Goal: Task Accomplishment & Management: Use online tool/utility

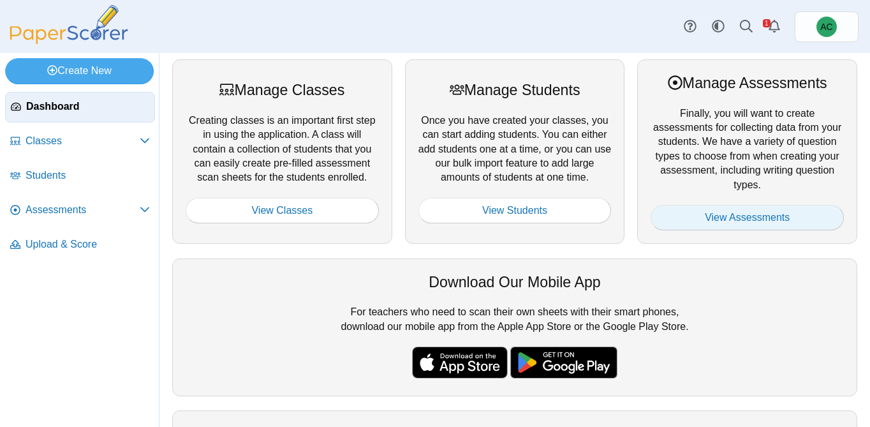
click at [674, 225] on link "View Assessments" at bounding box center [747, 218] width 193 height 26
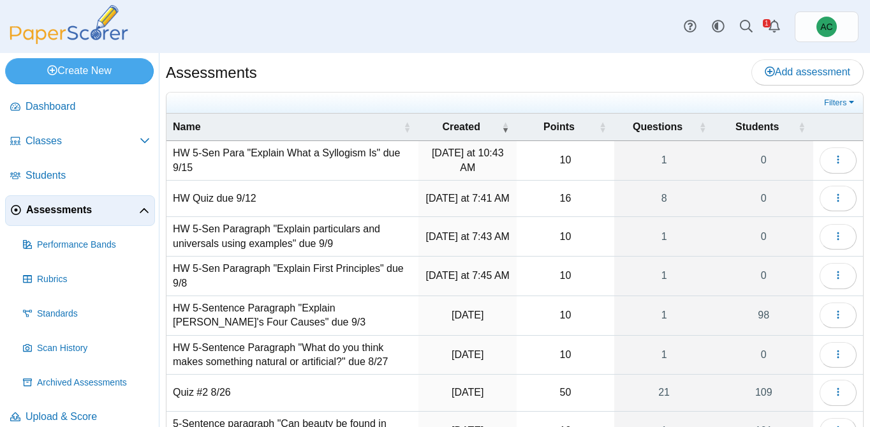
scroll to position [188, 0]
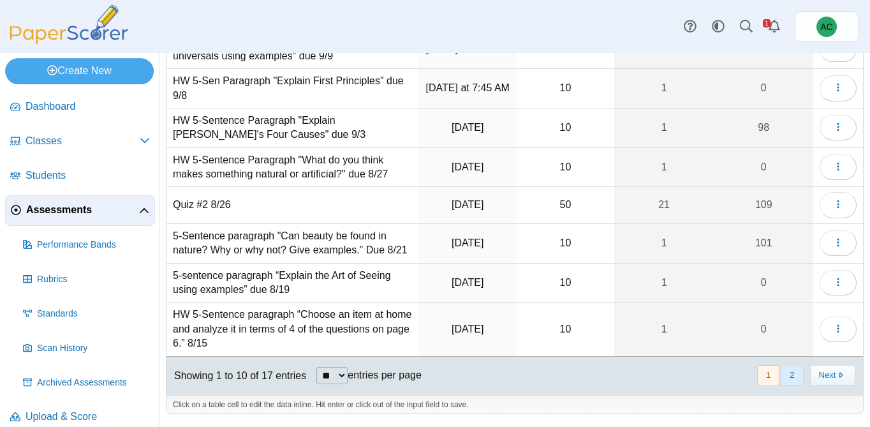
click at [789, 366] on button "2" at bounding box center [792, 375] width 22 height 21
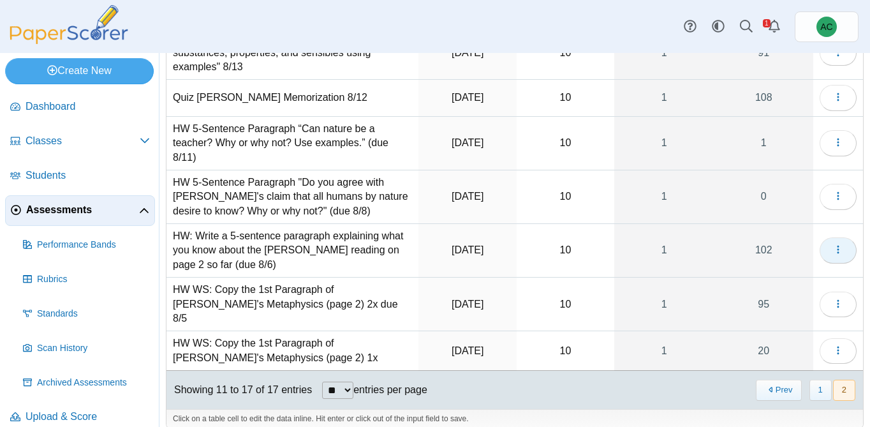
click at [854, 249] on button "button" at bounding box center [838, 250] width 37 height 26
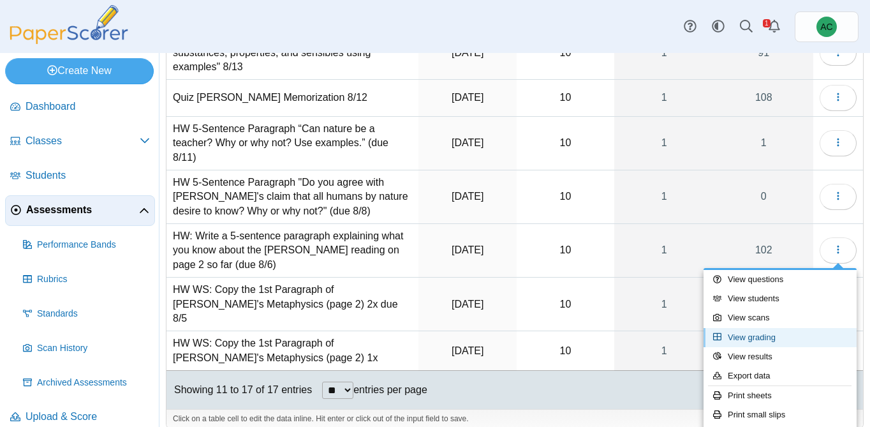
click at [771, 333] on link "View grading" at bounding box center [780, 337] width 153 height 19
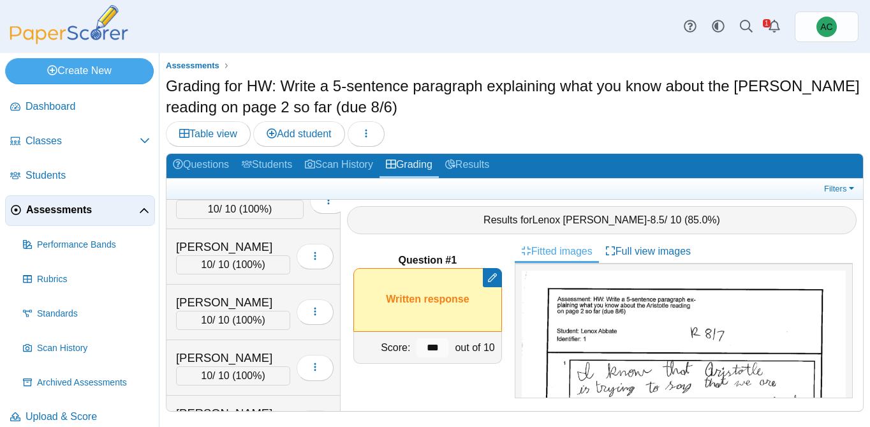
scroll to position [458, 0]
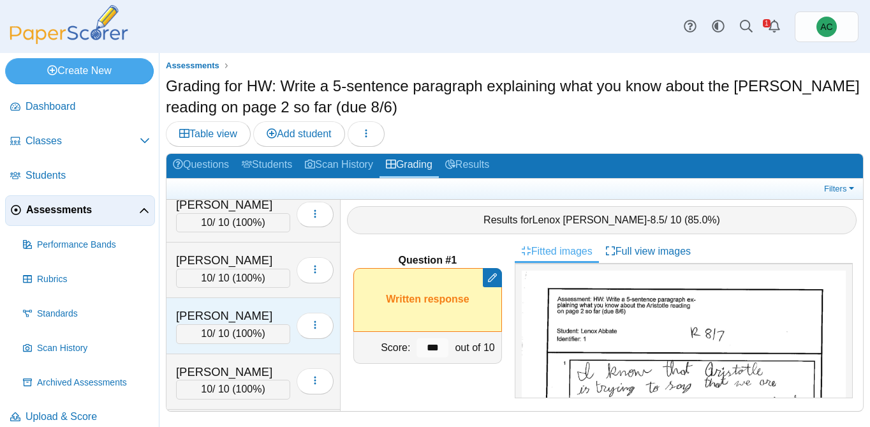
click at [244, 311] on div "Baxter, Svea" at bounding box center [233, 316] width 114 height 17
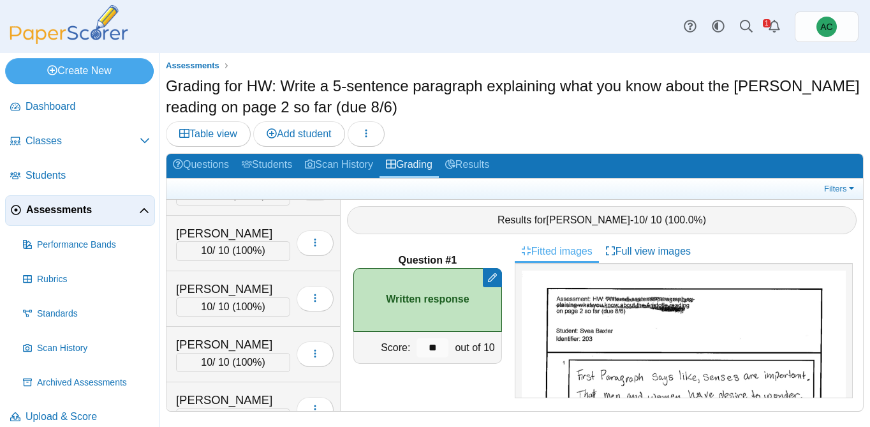
scroll to position [1086, 0]
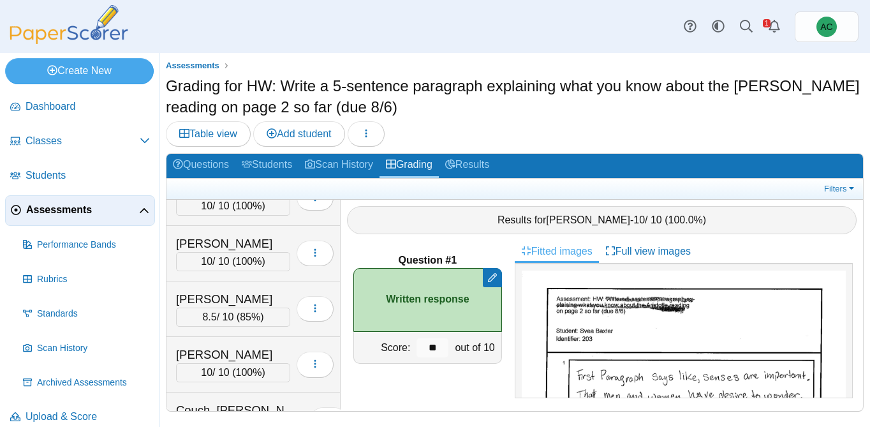
click at [244, 311] on span "85%" at bounding box center [250, 316] width 20 height 11
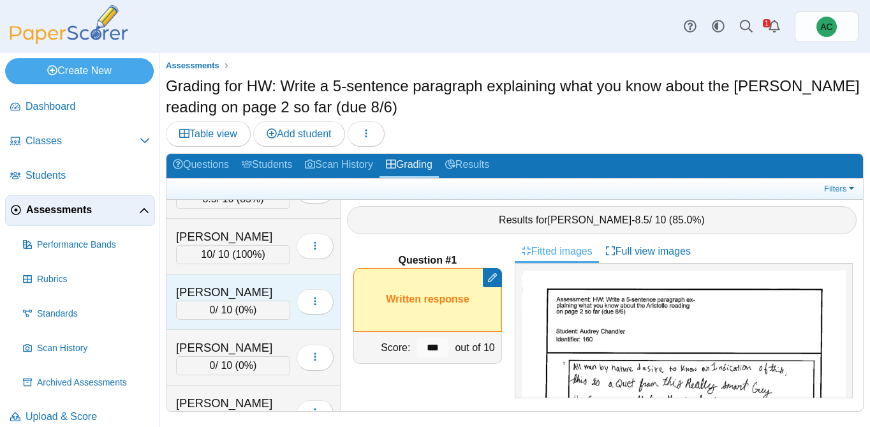
scroll to position [2140, 0]
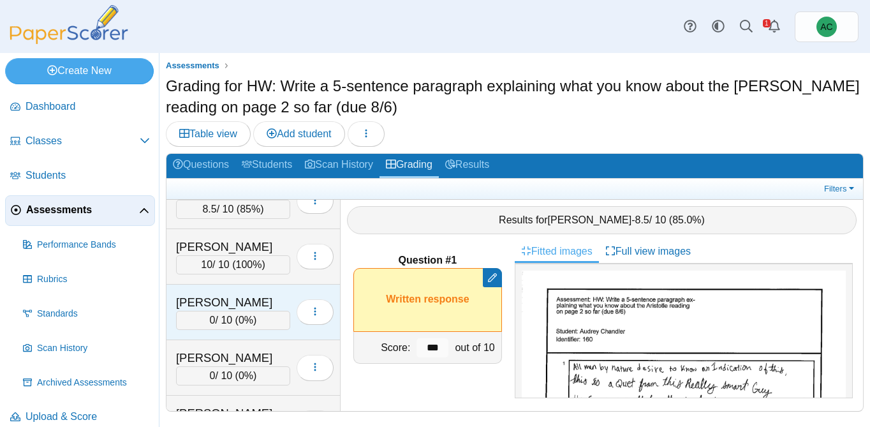
click at [220, 311] on div "0 / 10 ( 0% )" at bounding box center [233, 320] width 114 height 19
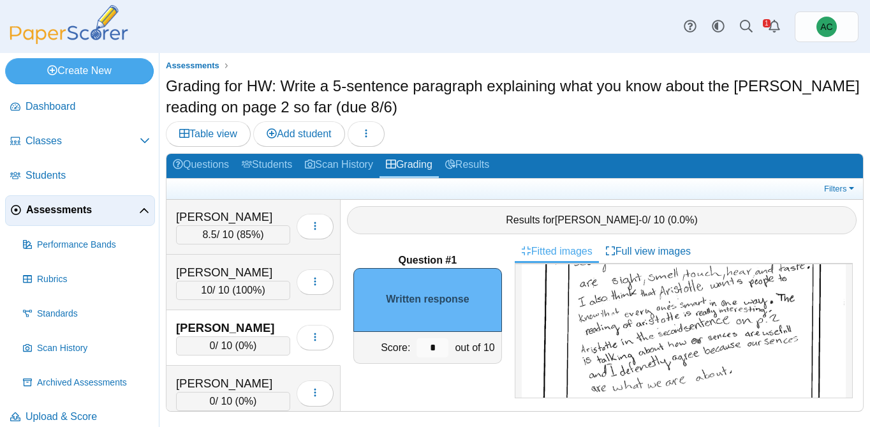
scroll to position [163, 0]
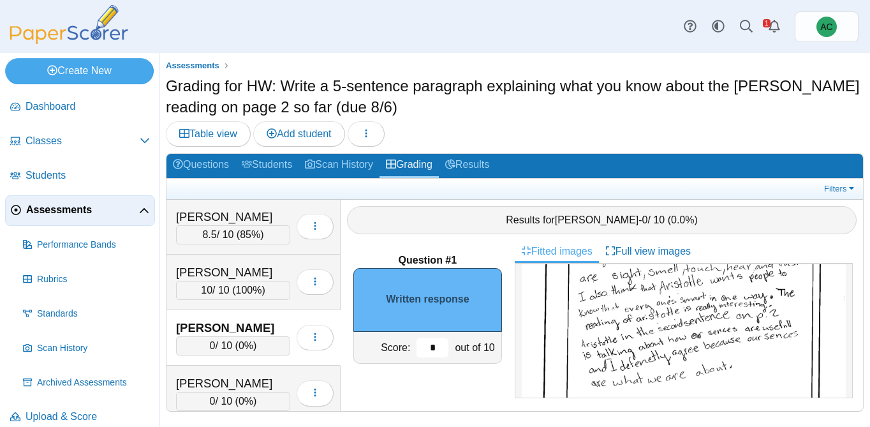
click at [438, 344] on input "*" at bounding box center [433, 347] width 32 height 19
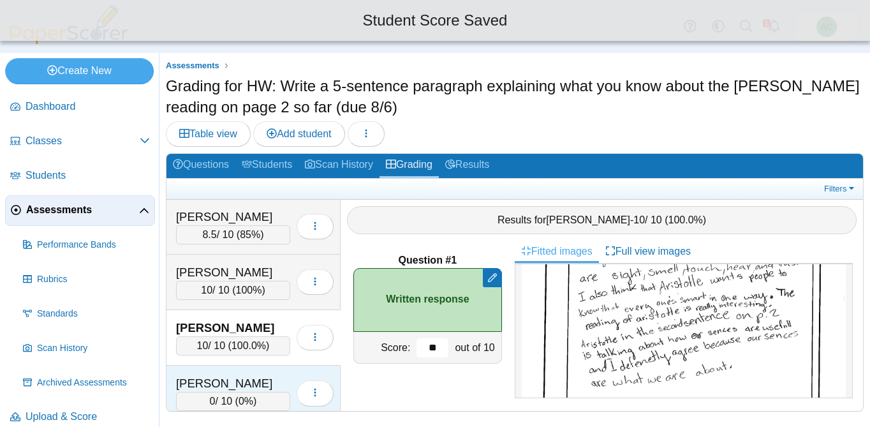
type input "**"
click at [252, 380] on div "Hayward, Adalyn" at bounding box center [233, 383] width 114 height 17
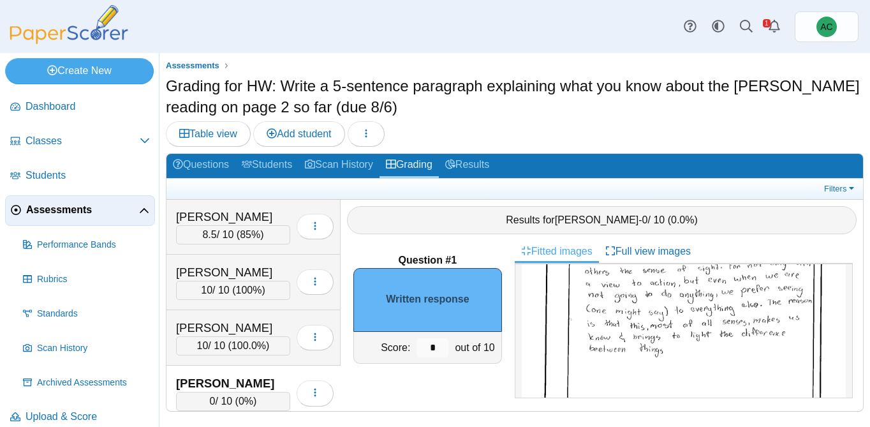
scroll to position [149, 0]
click at [441, 345] on input "*" at bounding box center [433, 347] width 32 height 19
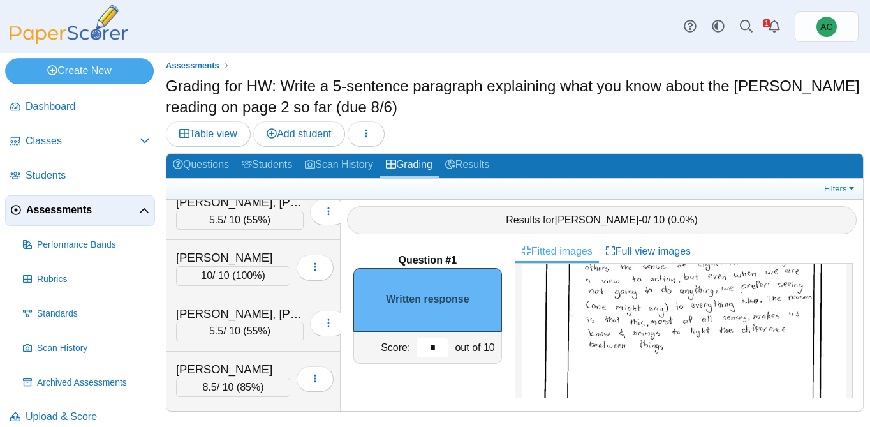
scroll to position [1956, 0]
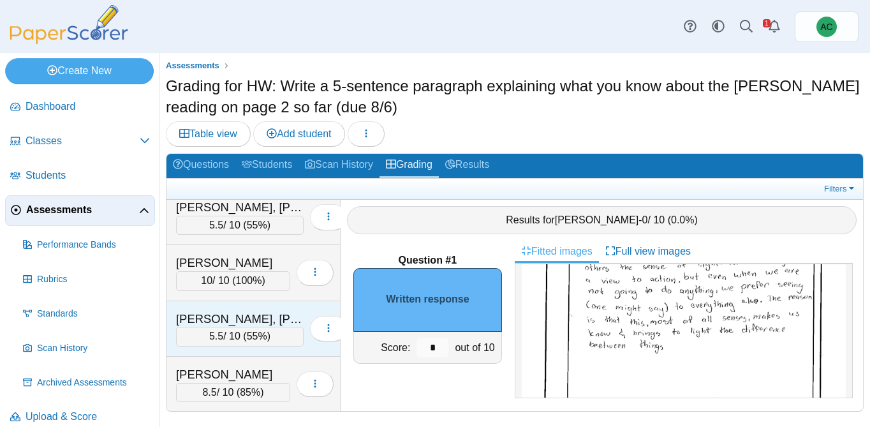
click at [247, 331] on span "55%" at bounding box center [257, 336] width 20 height 11
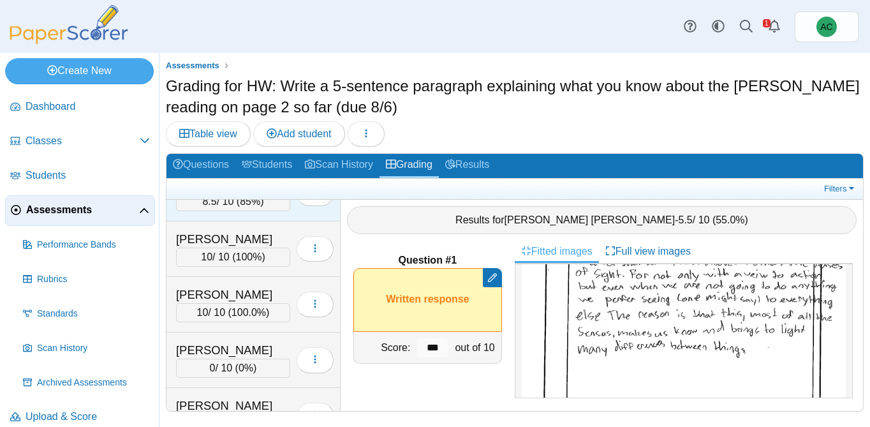
scroll to position [2152, 0]
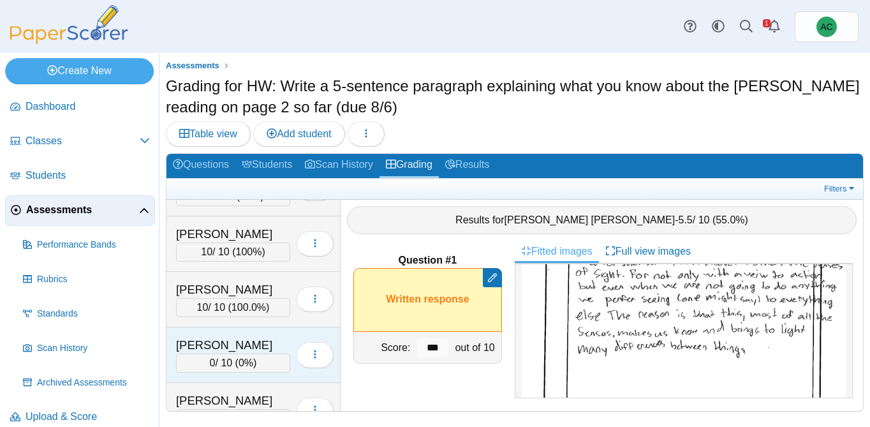
click at [234, 345] on div "Hayward, Adalyn" at bounding box center [233, 345] width 114 height 17
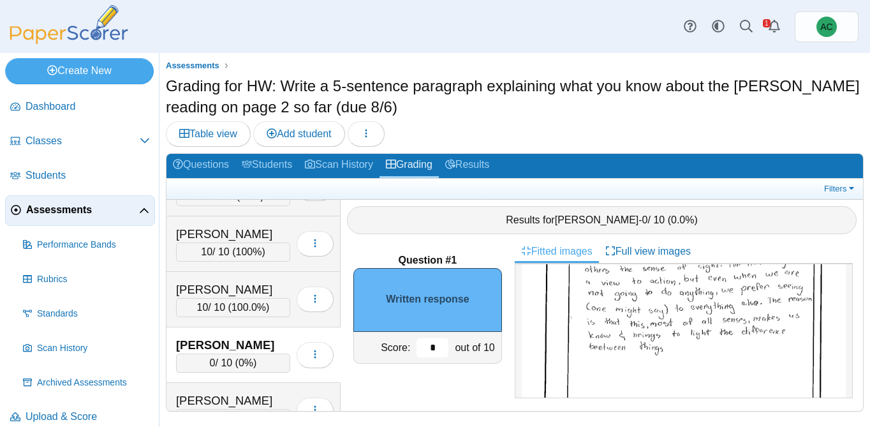
click at [430, 348] on input "*" at bounding box center [433, 347] width 32 height 19
click at [438, 348] on input "*" at bounding box center [433, 347] width 32 height 19
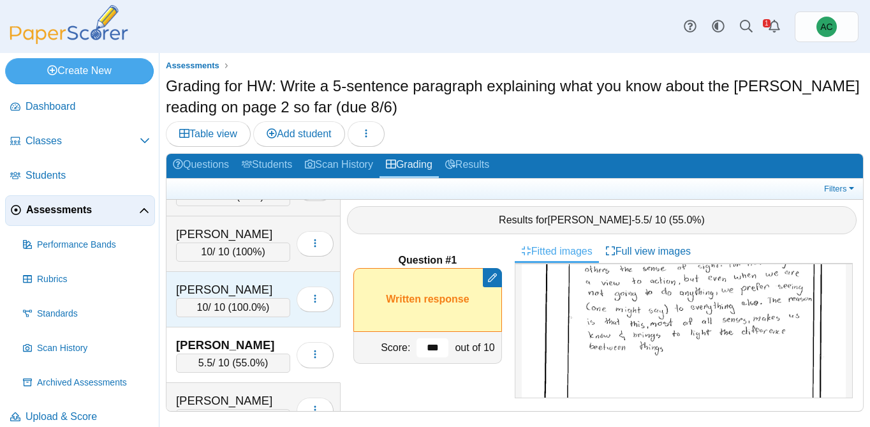
scroll to position [2184, 0]
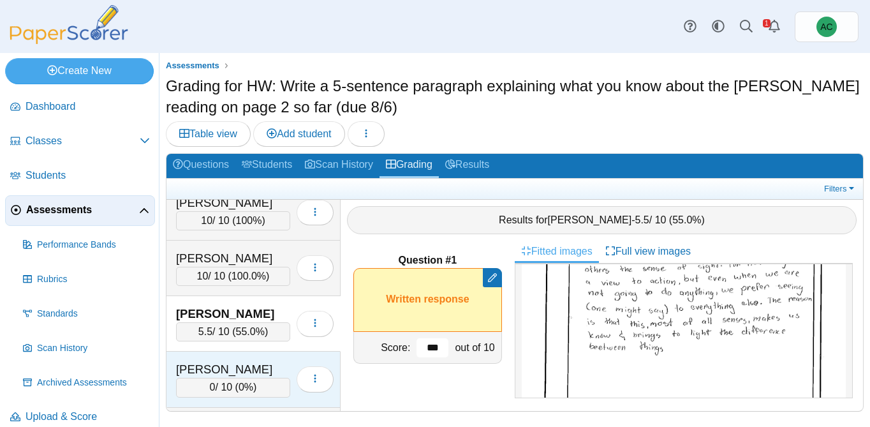
type input "***"
click at [209, 357] on div "Heiskell, Evelyn 0 / 10 ( 0% ) Loading…" at bounding box center [254, 380] width 174 height 56
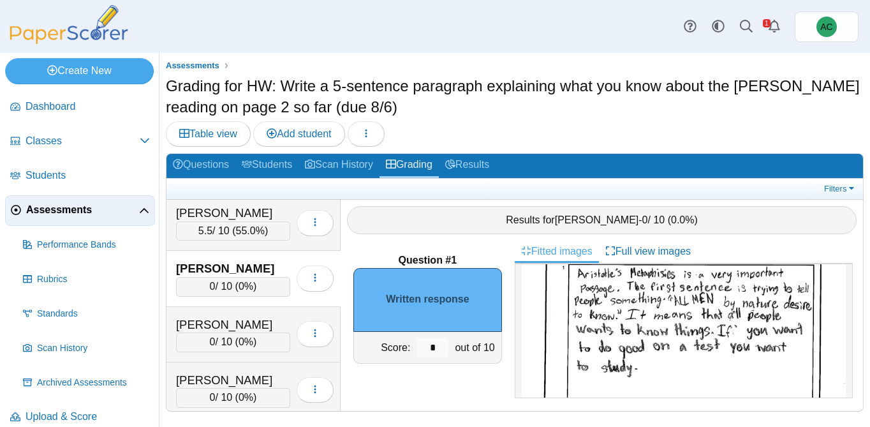
scroll to position [98, 0]
click at [436, 341] on input "*" at bounding box center [433, 347] width 32 height 19
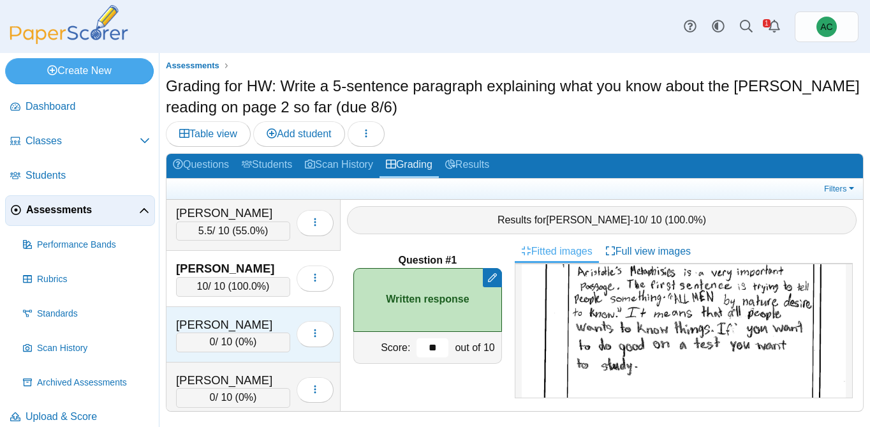
type input "**"
click at [172, 312] on div "Hilcove, Nicholas 0 / 10 ( 0% ) Loading…" at bounding box center [254, 335] width 174 height 56
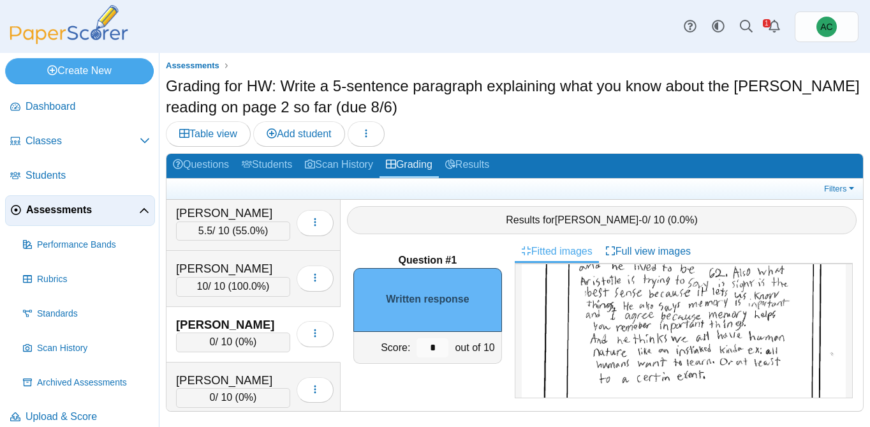
scroll to position [118, 0]
click at [441, 340] on input "*" at bounding box center [433, 347] width 32 height 19
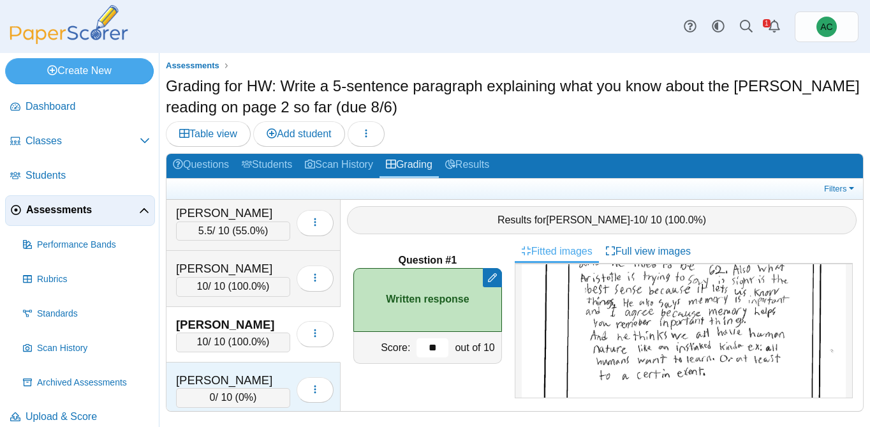
type input "**"
click at [250, 376] on div "Hinton, Jonathon" at bounding box center [233, 380] width 114 height 17
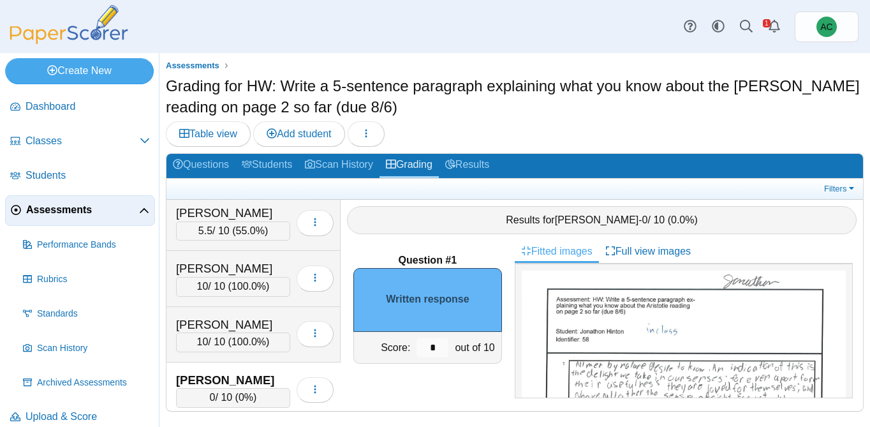
scroll to position [52, 0]
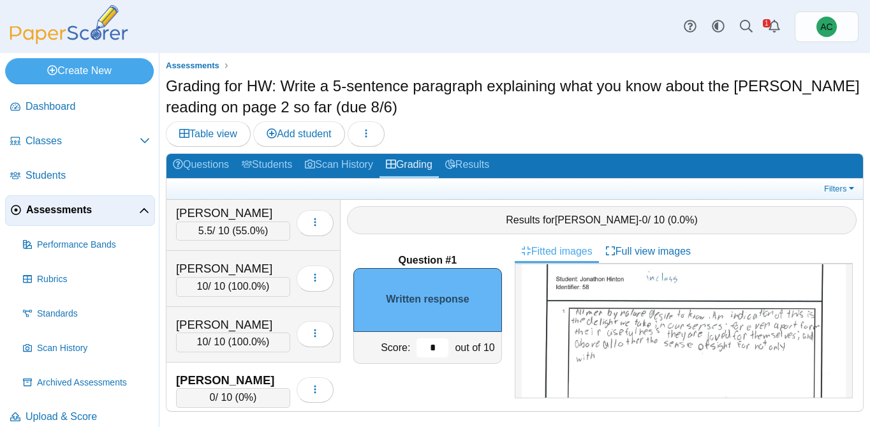
click at [437, 347] on input "*" at bounding box center [433, 347] width 32 height 19
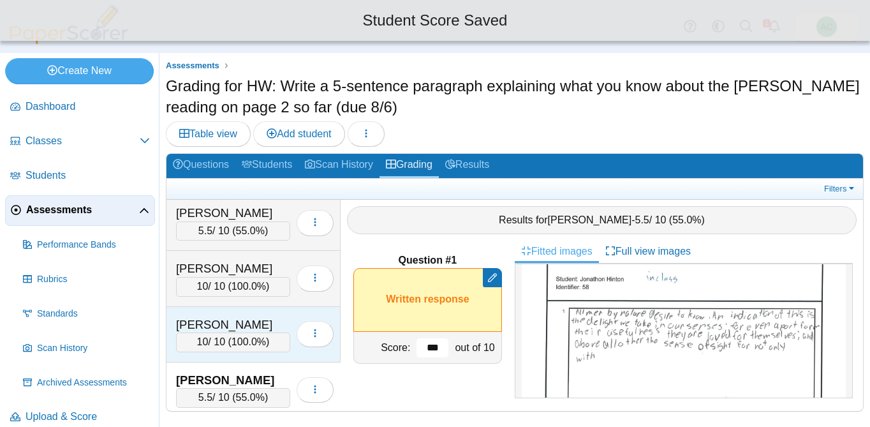
scroll to position [2394, 0]
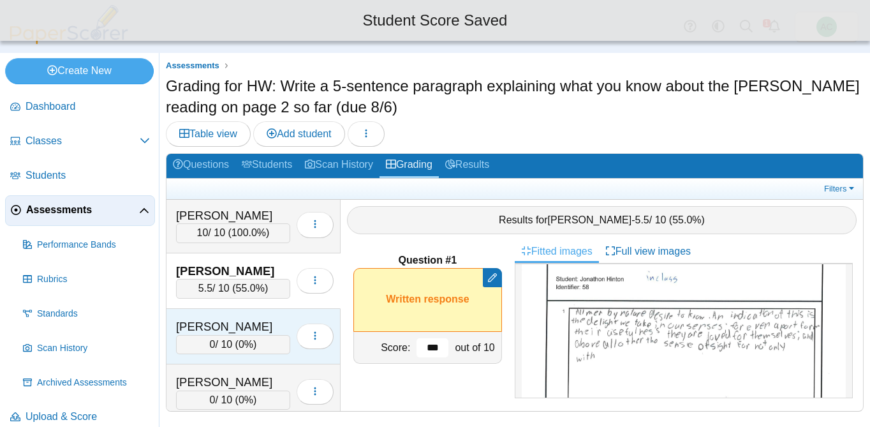
type input "***"
click at [224, 334] on div "Huang, Chang Rou" at bounding box center [233, 326] width 114 height 17
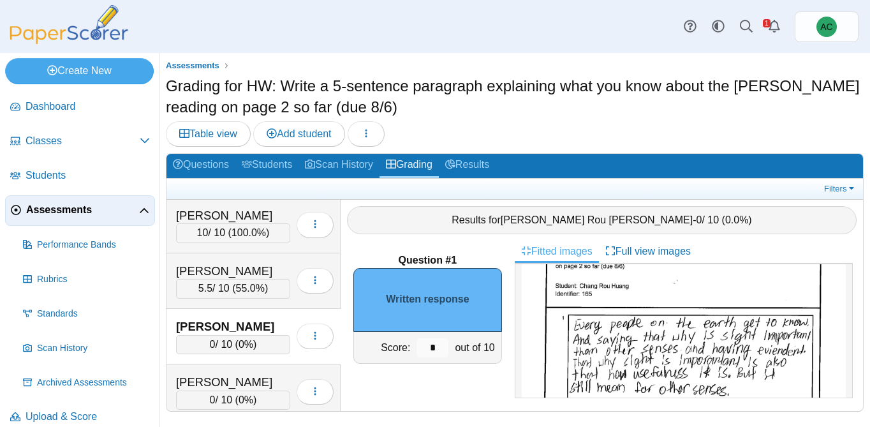
scroll to position [49, 0]
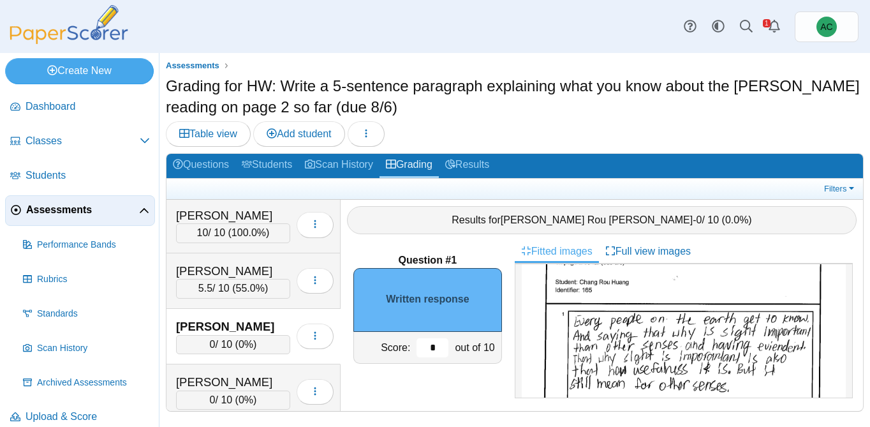
click at [438, 348] on input "*" at bounding box center [433, 347] width 32 height 19
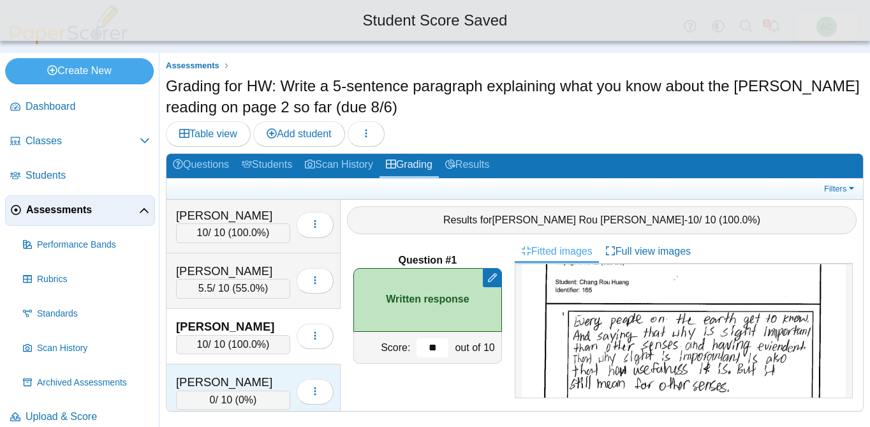
type input "**"
click at [234, 368] on div "Hunter, Carson 0 / 10 ( 0% ) Loading…" at bounding box center [254, 392] width 174 height 56
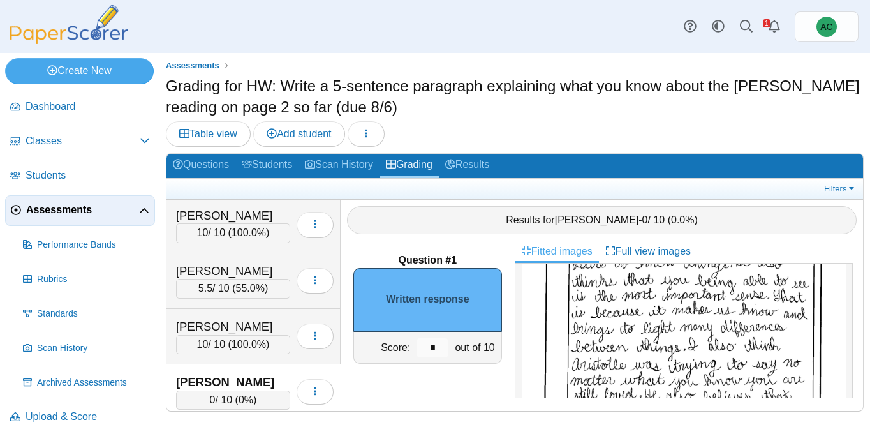
scroll to position [100, 0]
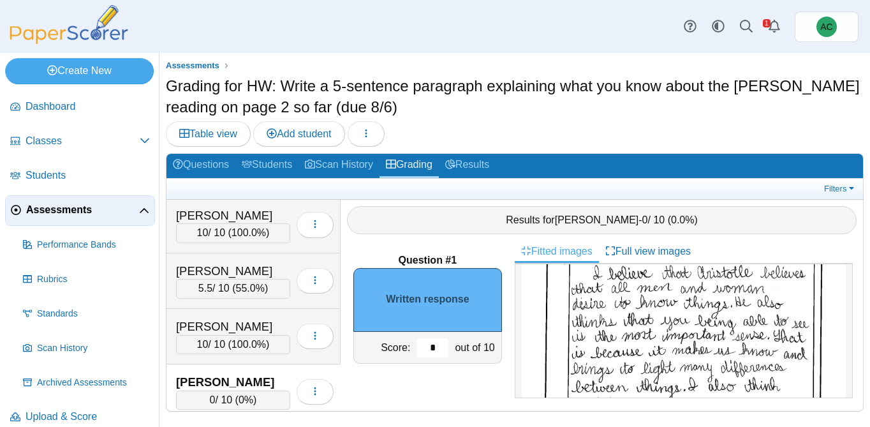
click at [440, 350] on input "*" at bounding box center [433, 347] width 32 height 19
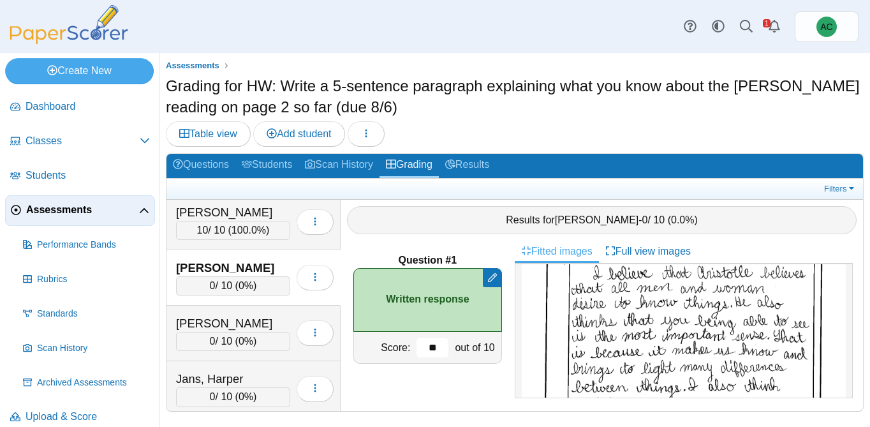
scroll to position [2508, 0]
type input "**"
click at [240, 303] on div "Hunter, Carson 0 / 10 ( 0% ) Loading…" at bounding box center [254, 278] width 174 height 56
click at [223, 315] on div "James, Ion" at bounding box center [233, 323] width 114 height 17
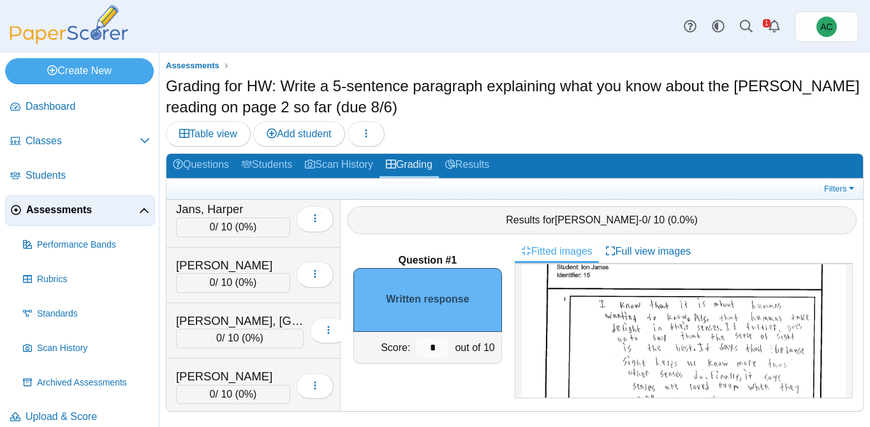
scroll to position [2678, 0]
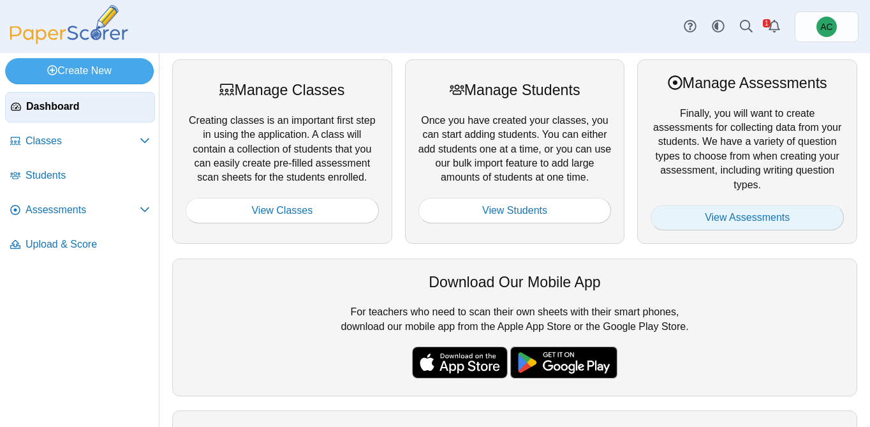
click at [773, 223] on link "View Assessments" at bounding box center [747, 218] width 193 height 26
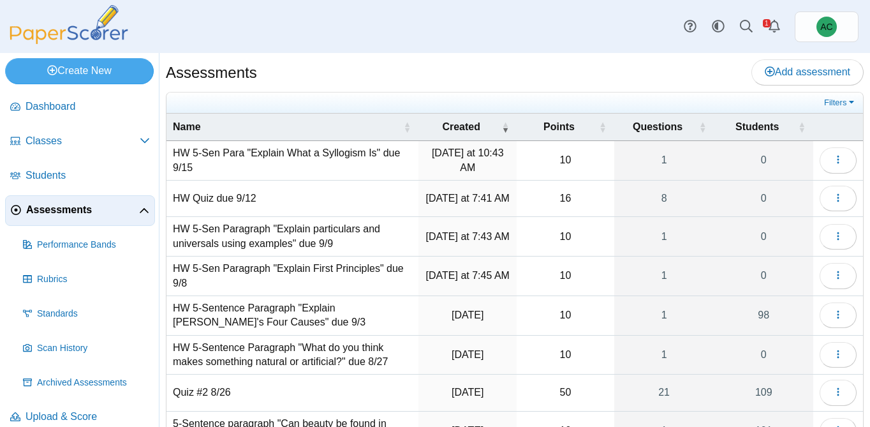
click at [223, 161] on td "HW 5-Sen Para "Explain What a Syllogism Is" due 9/15" at bounding box center [293, 161] width 252 height 40
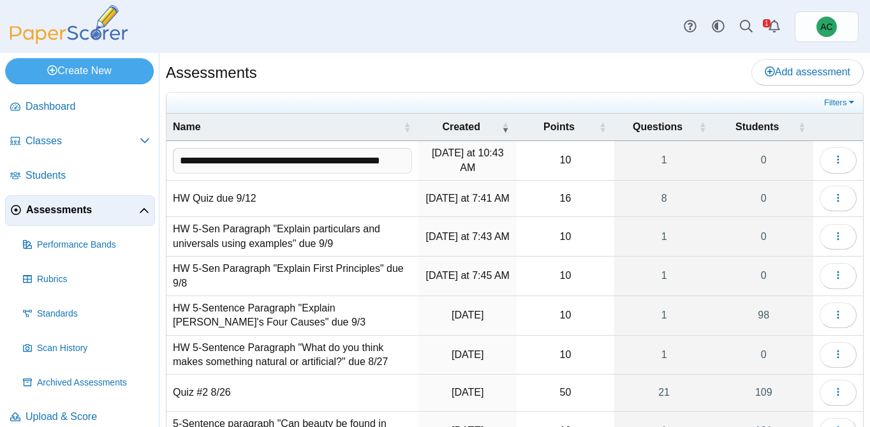
scroll to position [0, 28]
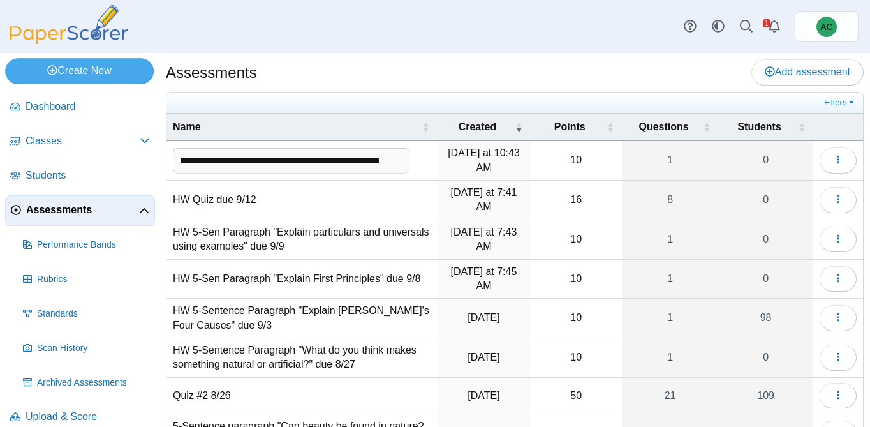
click at [223, 161] on input "**********" at bounding box center [291, 161] width 237 height 26
click at [377, 63] on div "Assessments Add assessment" at bounding box center [515, 73] width 698 height 29
